Goal: Task Accomplishment & Management: Manage account settings

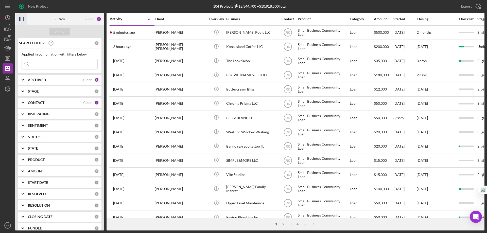
click at [20, 20] on rect "button" at bounding box center [20, 19] width 1 height 4
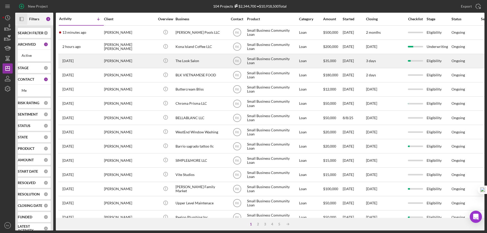
drag, startPoint x: 162, startPoint y: 50, endPoint x: 126, endPoint y: 58, distance: 36.7
click at [162, 50] on icon "Icon/Info" at bounding box center [165, 46] width 11 height 11
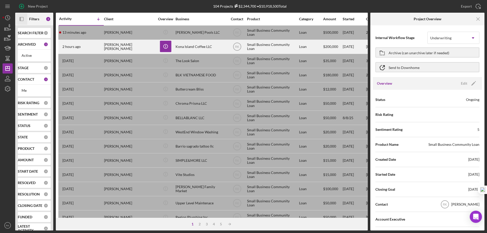
click at [137, 48] on div "[PERSON_NAME] [PERSON_NAME]" at bounding box center [129, 46] width 51 height 13
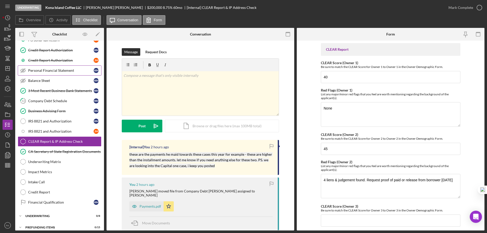
scroll to position [107, 0]
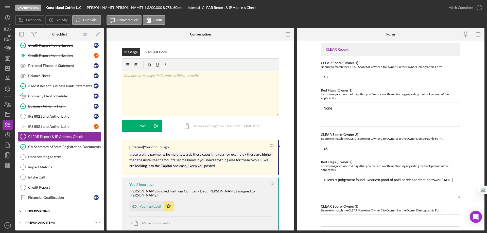
click at [47, 209] on div "Icon/Expander Underwriting 0 / 8" at bounding box center [59, 211] width 89 height 10
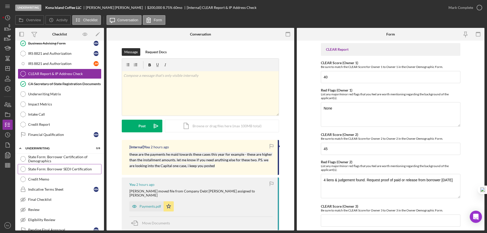
scroll to position [191, 0]
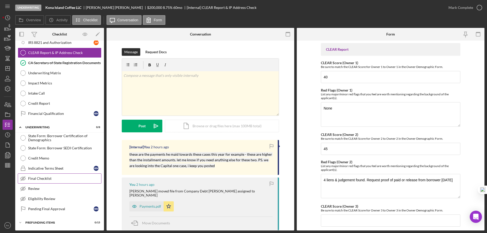
click at [44, 179] on div "Final Checklist" at bounding box center [64, 178] width 73 height 4
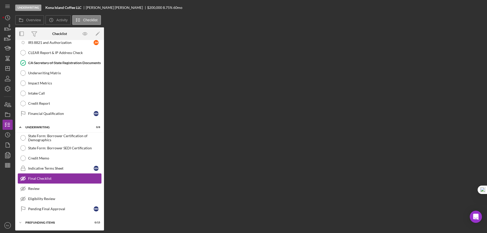
scroll to position [191, 0]
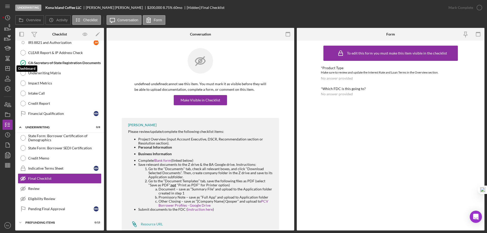
drag, startPoint x: 10, startPoint y: 71, endPoint x: 1, endPoint y: 75, distance: 10.1
click at [10, 71] on icon "Icon/Dashboard" at bounding box center [7, 68] width 13 height 13
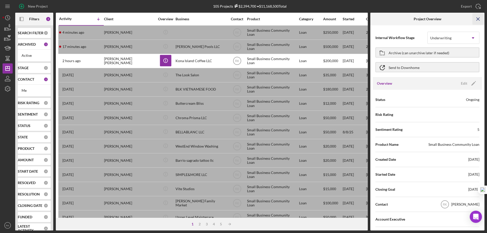
click at [477, 20] on icon "Icon/Menu Close" at bounding box center [477, 18] width 11 height 11
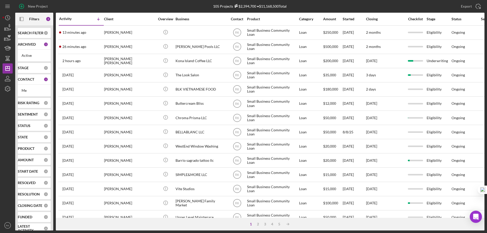
click at [28, 81] on b "CONTACT" at bounding box center [26, 79] width 16 height 4
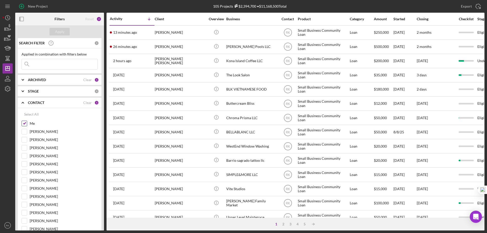
click at [23, 123] on input "Me" at bounding box center [24, 123] width 5 height 5
checkbox input "false"
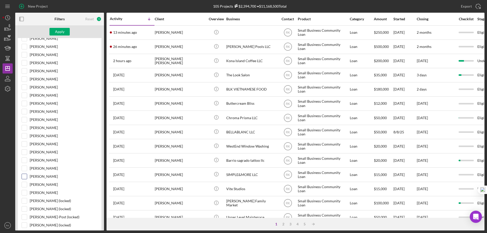
scroll to position [101, 0]
click at [24, 160] on input "Cassandra Cervera" at bounding box center [24, 159] width 5 height 5
checkbox input "true"
click at [64, 32] on div "Apply" at bounding box center [59, 32] width 9 height 8
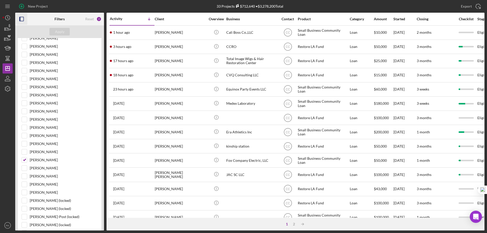
click at [24, 19] on icon "button" at bounding box center [21, 18] width 11 height 11
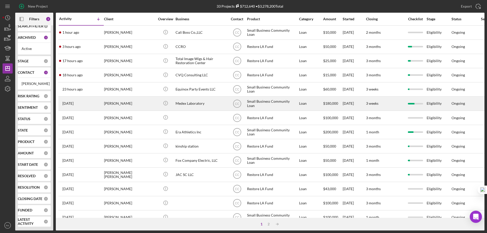
click at [193, 103] on div "Medex Laboratory" at bounding box center [200, 103] width 51 height 13
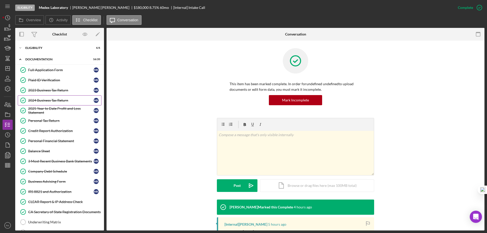
click at [47, 101] on div "2024 Business Tax Return" at bounding box center [60, 100] width 65 height 4
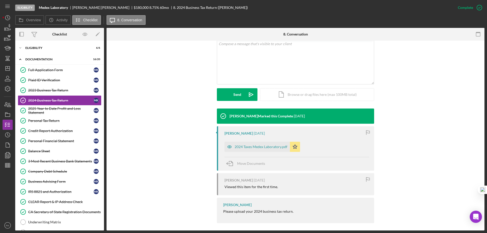
scroll to position [101, 0]
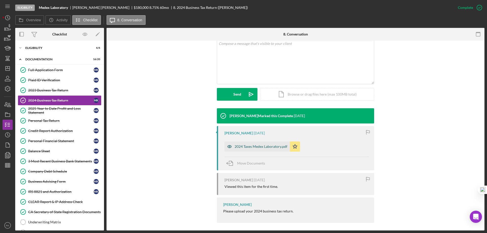
click at [268, 147] on div "2024 Taxes Medex Laboratory.pdf" at bounding box center [260, 146] width 53 height 4
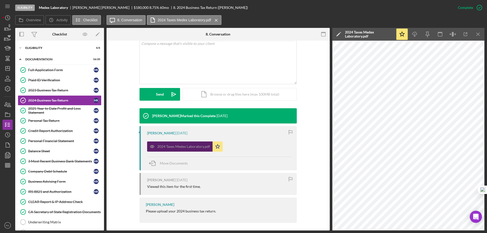
scroll to position [102, 0]
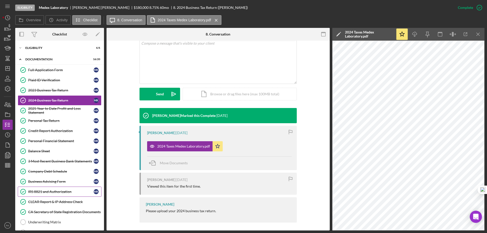
click at [51, 192] on div "IRS 8821 and Authorization" at bounding box center [60, 192] width 65 height 4
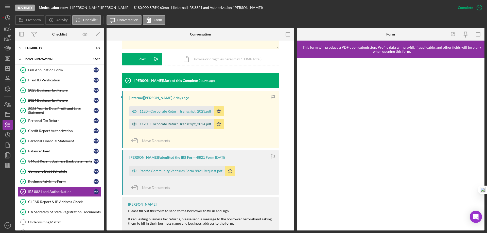
scroll to position [127, 0]
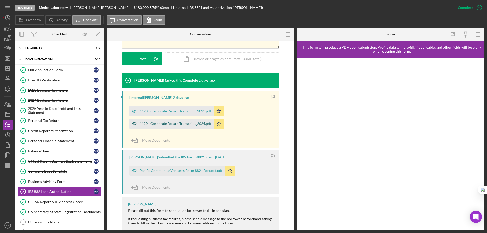
click at [176, 125] on div "1120 - Corporate Return Transcript_2024.pdf" at bounding box center [175, 124] width 72 height 4
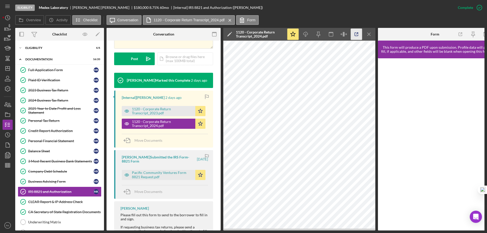
click at [357, 33] on icon "button" at bounding box center [356, 34] width 11 height 11
click at [38, 49] on div "Eligibility" at bounding box center [61, 47] width 72 height 3
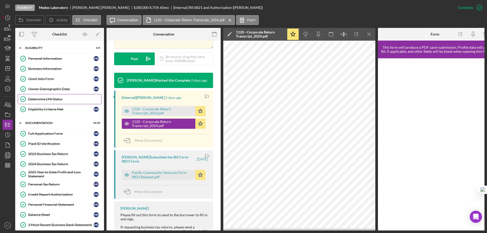
drag, startPoint x: 49, startPoint y: 101, endPoint x: 59, endPoint y: 102, distance: 9.7
click at [50, 102] on link "Determine LMI Status Determine LMI Status" at bounding box center [60, 99] width 84 height 10
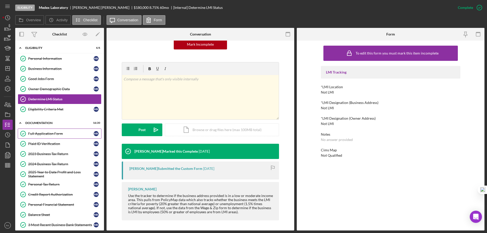
scroll to position [1, 0]
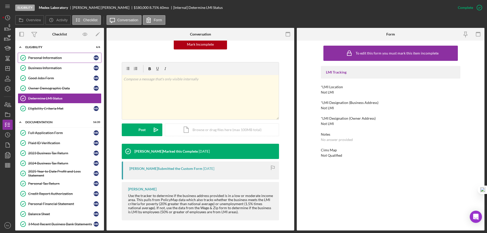
click at [43, 61] on link "Personal Information Personal Information M K" at bounding box center [60, 58] width 84 height 10
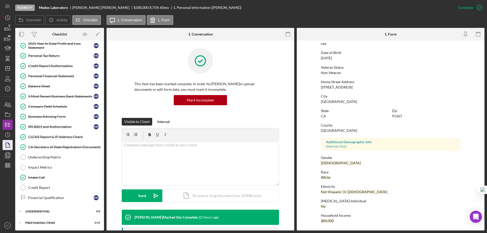
scroll to position [129, 0]
drag, startPoint x: 39, startPoint y: 138, endPoint x: 46, endPoint y: 137, distance: 6.5
click at [39, 138] on div "CLEAR Report & IP Address Check" at bounding box center [64, 137] width 73 height 4
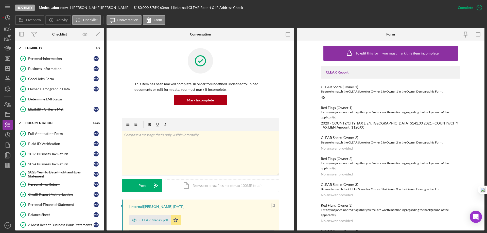
drag, startPoint x: 50, startPoint y: 69, endPoint x: 204, endPoint y: 74, distance: 154.2
click at [51, 69] on div "Business Information" at bounding box center [60, 69] width 65 height 4
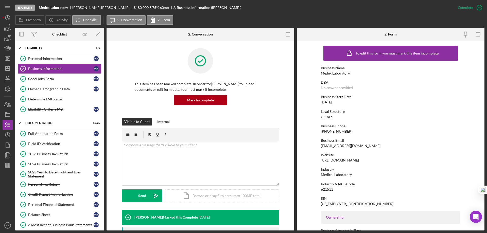
drag, startPoint x: 358, startPoint y: 161, endPoint x: 317, endPoint y: 161, distance: 41.6
click at [316, 161] on form "To edit this form you must mark this item incomplete Business Name Medex Labora…" at bounding box center [391, 136] width 188 height 190
copy div "https://medexlabusa.com"
drag, startPoint x: 9, startPoint y: 68, endPoint x: 15, endPoint y: 76, distance: 10.1
click at [9, 68] on polygon "button" at bounding box center [8, 68] width 4 height 4
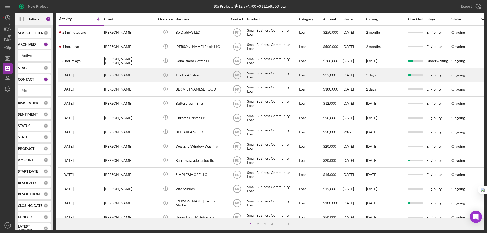
click at [186, 76] on div "The Look Salon" at bounding box center [200, 74] width 51 height 13
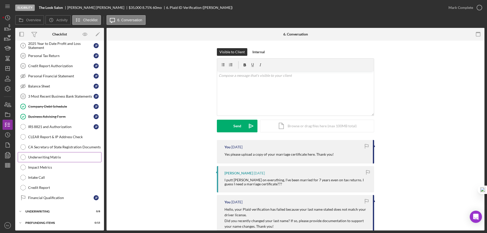
scroll to position [65, 0]
click at [41, 212] on div "Underwriting" at bounding box center [61, 211] width 72 height 3
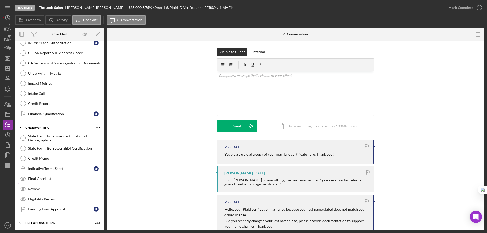
scroll to position [149, 0]
click at [44, 180] on div "Final Checklist" at bounding box center [64, 178] width 73 height 4
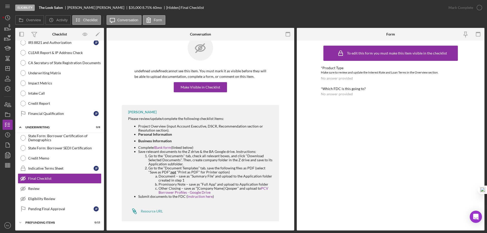
scroll to position [14, 0]
click at [10, 68] on polygon "button" at bounding box center [8, 68] width 4 height 4
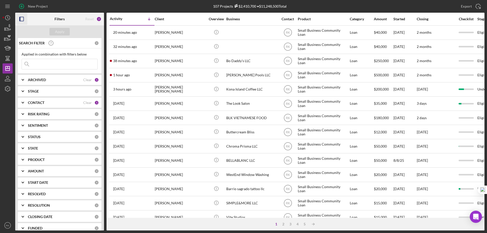
click at [21, 19] on icon "button" at bounding box center [21, 18] width 11 height 11
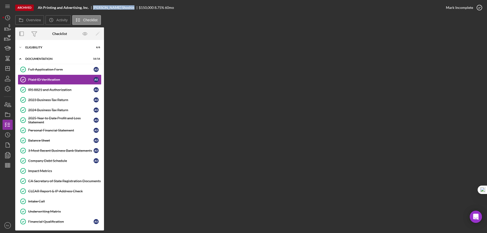
drag, startPoint x: 93, startPoint y: 8, endPoint x: 121, endPoint y: 7, distance: 28.1
click at [121, 7] on div "Aleksandr Shoshin" at bounding box center [116, 8] width 46 height 4
copy div "Aleksandr Shoshin"
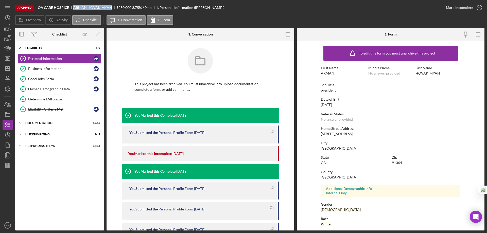
drag, startPoint x: 73, startPoint y: 7, endPoint x: 110, endPoint y: 8, distance: 37.0
click at [110, 8] on div "ARMAN HOVAKIMYAN" at bounding box center [94, 8] width 43 height 4
copy div "ARMAN HOVAKIMYAN"
